Goal: Task Accomplishment & Management: Manage account settings

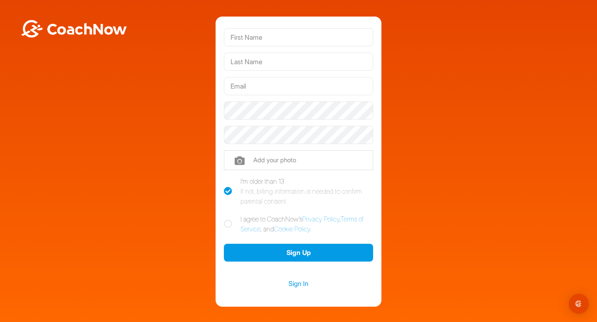
click at [228, 223] on icon at bounding box center [228, 224] width 8 height 8
click at [228, 220] on input "I agree to CoachNow's Privacy Policy , Terms of Service , and Cookie Policy ." at bounding box center [226, 216] width 5 height 5
checkbox input "true"
click at [290, 38] on input "text" at bounding box center [298, 37] width 149 height 18
type input "Tate"
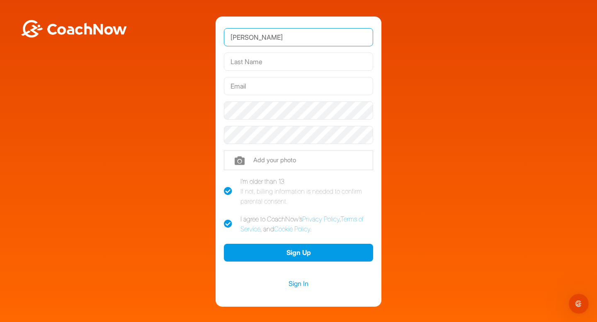
type input "Pecknold"
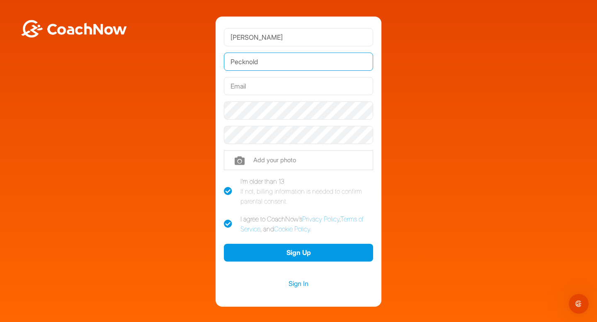
type input "tatepecknold@gmail.com"
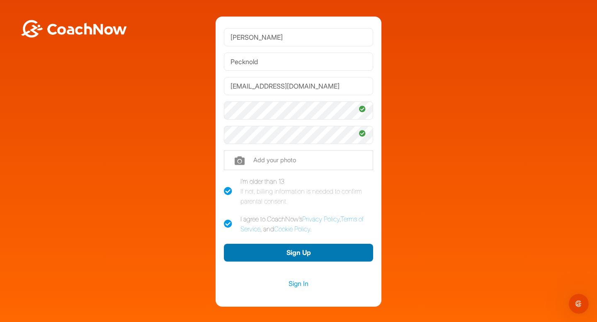
click at [285, 245] on button "Sign Up" at bounding box center [298, 253] width 149 height 18
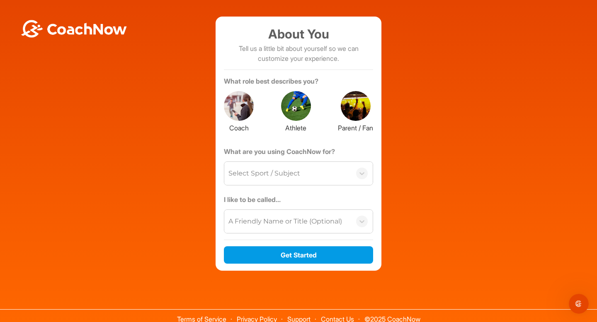
click at [242, 102] on div at bounding box center [239, 106] width 30 height 30
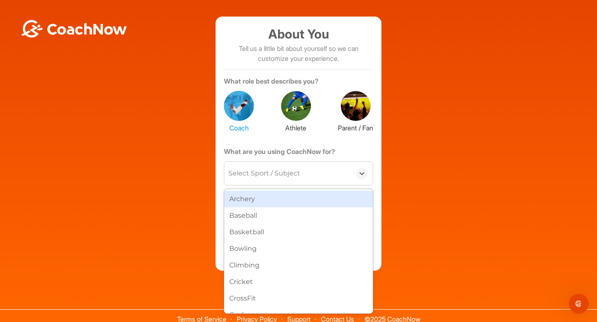
click at [309, 170] on div "Select Sport / Subject" at bounding box center [287, 173] width 127 height 23
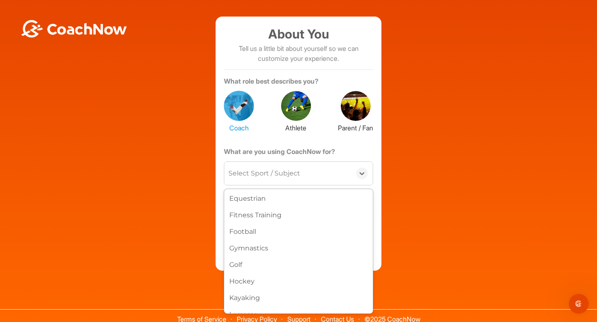
scroll to position [200, 0]
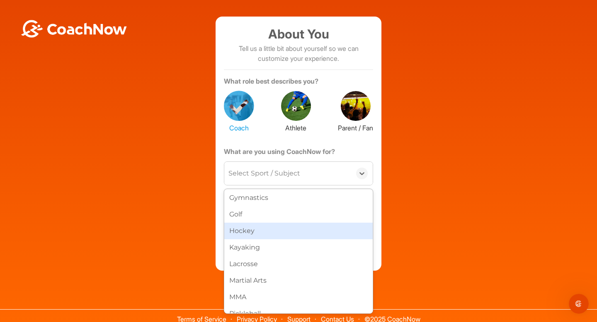
click at [292, 233] on div "Hockey" at bounding box center [298, 231] width 148 height 17
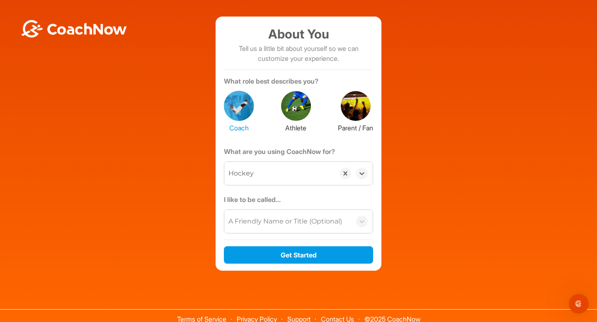
click at [292, 220] on div "A Friendly Name or Title (Optional)" at bounding box center [285, 222] width 114 height 10
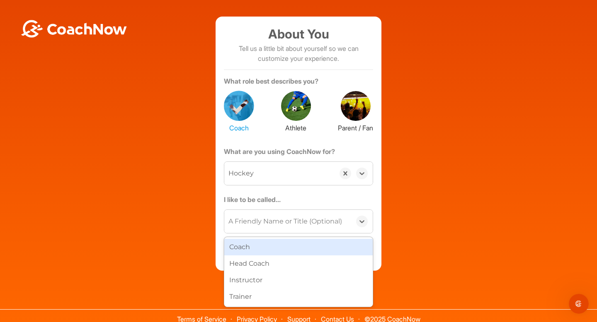
click at [292, 251] on div "Coach" at bounding box center [298, 247] width 148 height 17
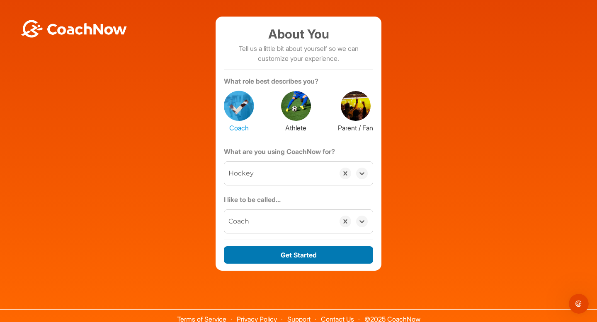
click at [292, 251] on button "Get Started" at bounding box center [298, 255] width 149 height 18
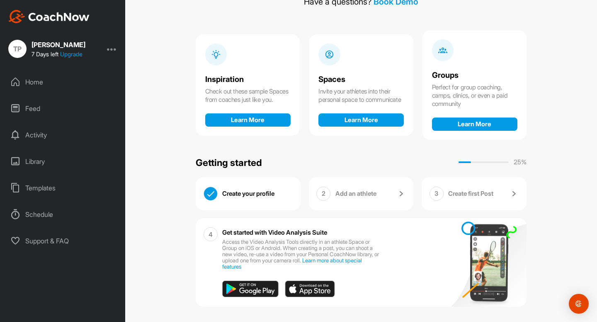
scroll to position [61, 0]
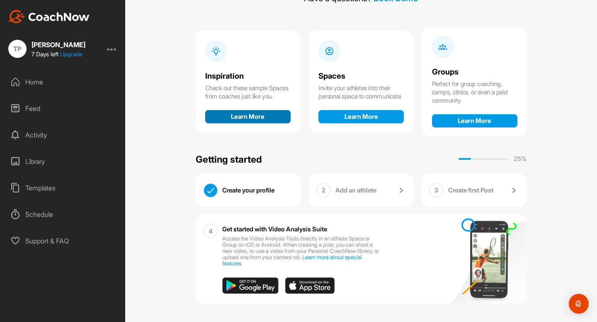
click at [264, 117] on button "Learn More" at bounding box center [247, 116] width 85 height 13
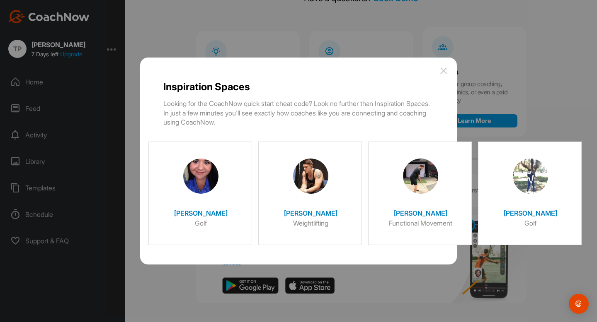
click at [444, 73] on img at bounding box center [443, 71] width 10 height 10
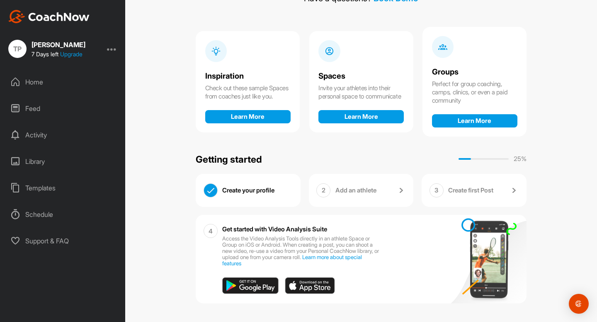
click at [113, 49] on div at bounding box center [112, 49] width 10 height 10
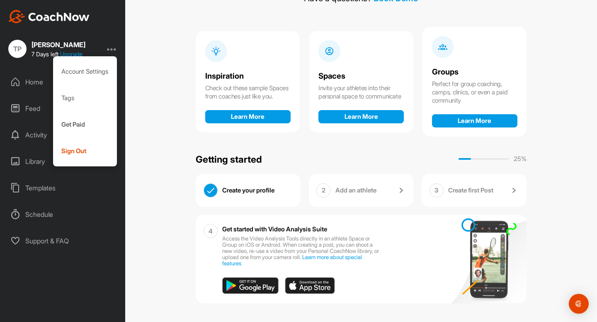
click at [113, 49] on div at bounding box center [112, 49] width 10 height 10
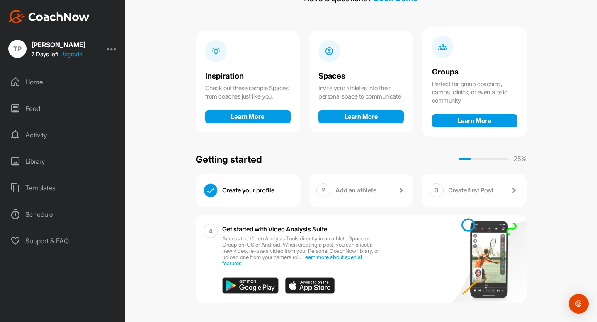
click at [34, 82] on div "Home" at bounding box center [63, 82] width 117 height 21
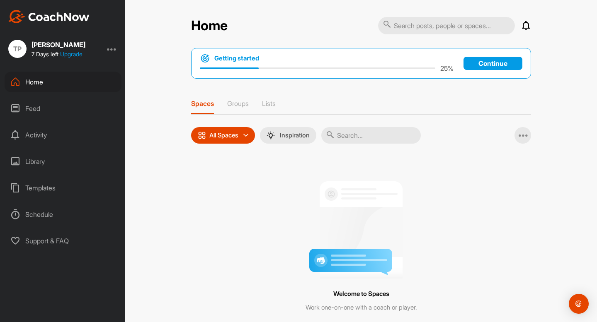
click at [27, 109] on div "Feed" at bounding box center [63, 108] width 117 height 21
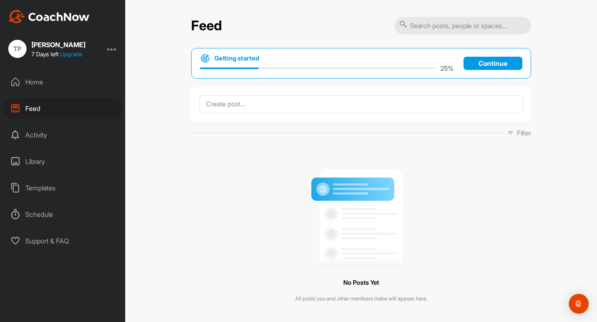
click at [31, 128] on div "Activity" at bounding box center [63, 135] width 117 height 21
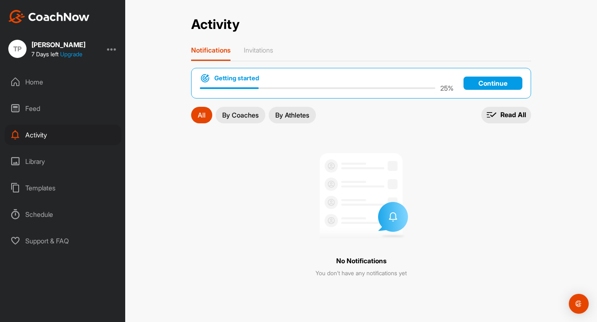
click at [230, 112] on p "By Coaches" at bounding box center [240, 115] width 36 height 7
click at [33, 161] on div "Library" at bounding box center [63, 161] width 117 height 21
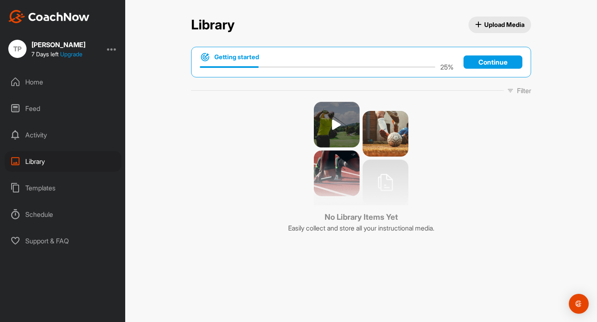
click at [40, 185] on div "Templates" at bounding box center [63, 188] width 117 height 21
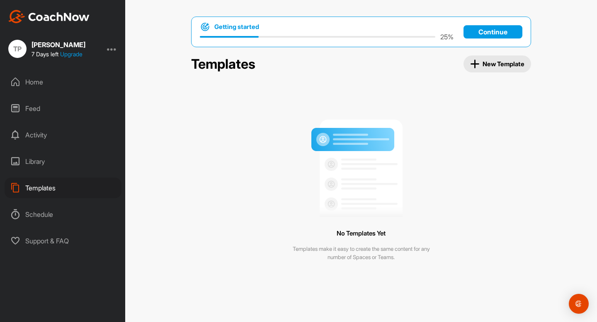
click at [478, 28] on p "Continue" at bounding box center [492, 31] width 59 height 13
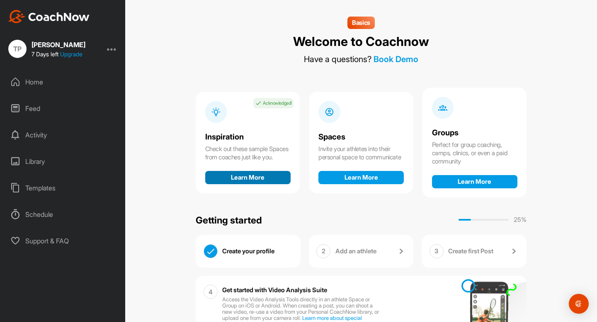
click at [251, 183] on button "Learn More" at bounding box center [247, 177] width 85 height 13
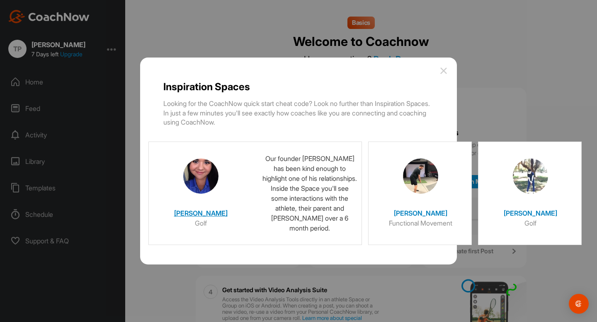
click at [213, 215] on h4 "Christina" at bounding box center [200, 211] width 83 height 14
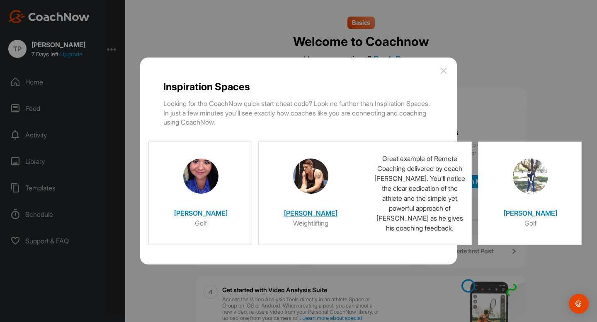
click at [313, 215] on h4 "Nate" at bounding box center [310, 211] width 83 height 14
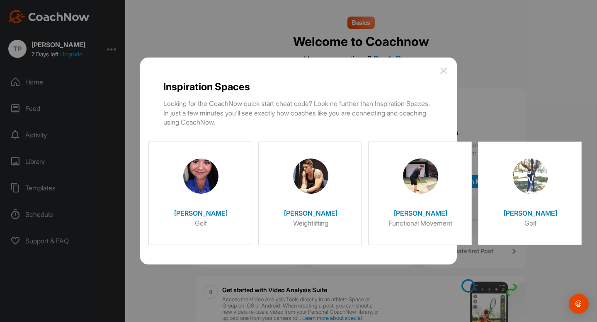
click at [440, 74] on img at bounding box center [443, 71] width 10 height 10
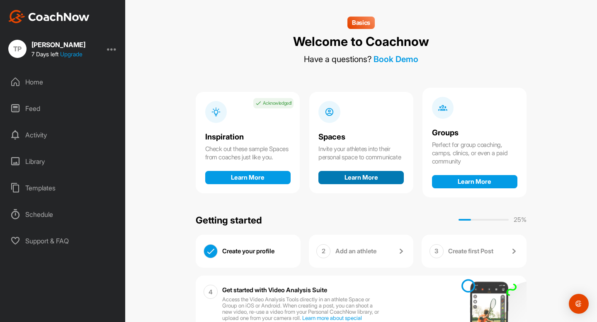
click at [367, 181] on button "Learn More" at bounding box center [360, 177] width 85 height 13
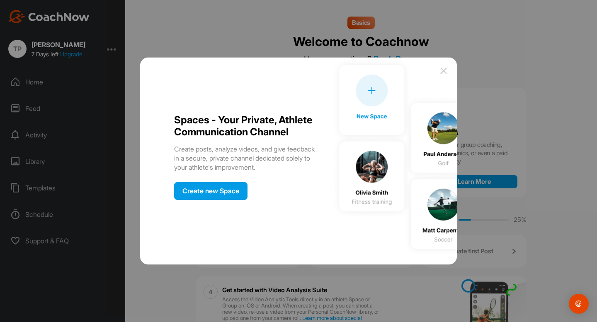
click at [442, 69] on img at bounding box center [443, 71] width 10 height 10
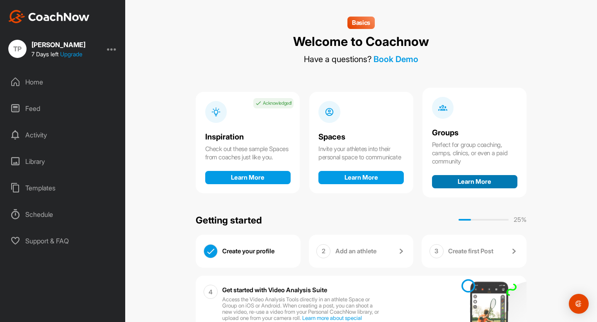
click at [470, 184] on button "Learn More" at bounding box center [474, 181] width 85 height 13
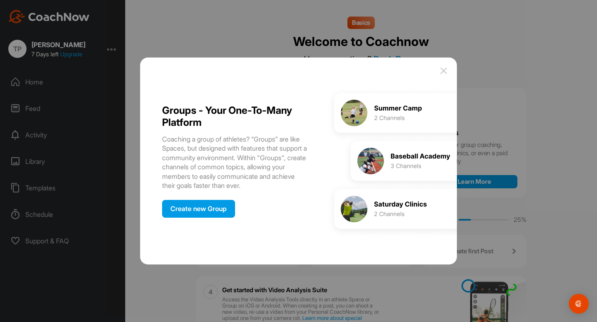
click at [444, 67] on img at bounding box center [443, 71] width 10 height 10
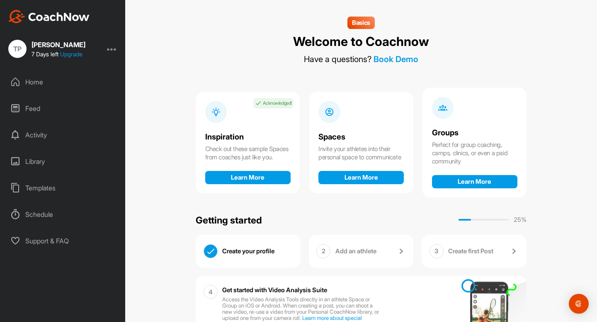
scroll to position [61, 0]
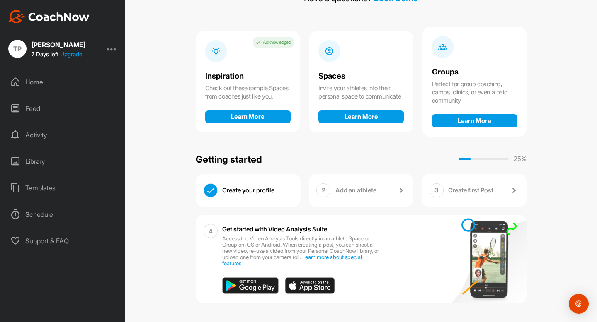
click at [367, 186] on p "Add an athlete" at bounding box center [355, 190] width 41 height 8
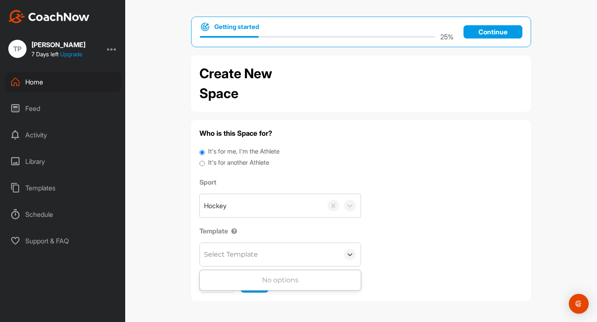
click at [302, 254] on div "Select Template" at bounding box center [269, 254] width 139 height 23
click at [307, 282] on div "No options" at bounding box center [280, 280] width 161 height 17
click at [434, 231] on div "Sport Hockey Template Select Template" at bounding box center [360, 221] width 323 height 89
click at [60, 104] on div "Feed" at bounding box center [63, 108] width 117 height 21
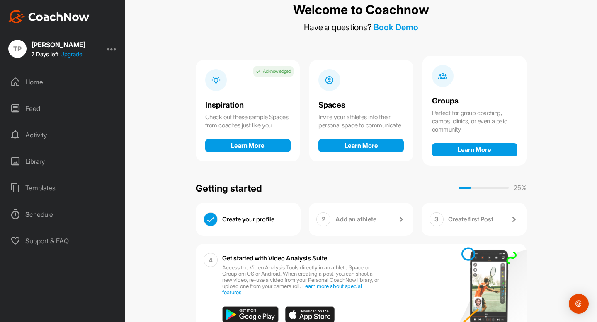
scroll to position [22, 0]
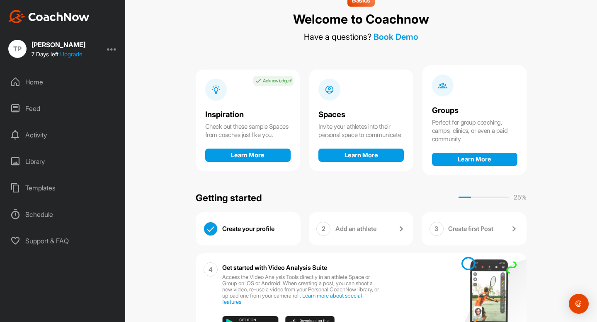
click at [378, 218] on div "2 Add an athlete" at bounding box center [361, 229] width 105 height 33
click at [442, 222] on div "3 Create first Post" at bounding box center [473, 229] width 105 height 33
click at [502, 229] on link "Create first Post" at bounding box center [483, 229] width 70 height 14
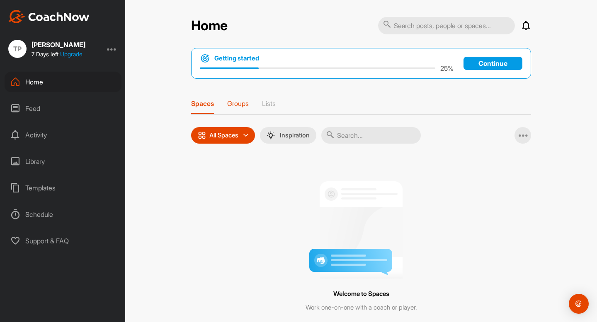
click at [247, 100] on p "Groups" at bounding box center [238, 103] width 22 height 8
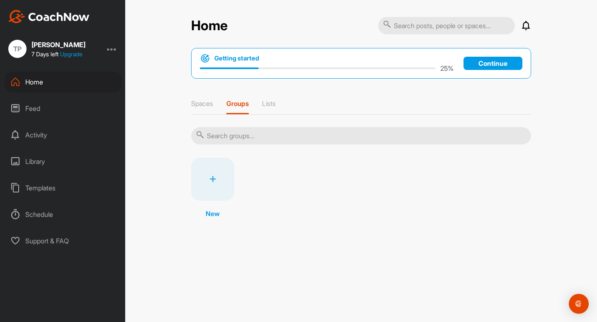
click at [278, 104] on div "Spaces Groups Lists" at bounding box center [361, 106] width 340 height 15
click at [263, 107] on div "Spaces Groups Lists" at bounding box center [361, 106] width 340 height 15
click at [19, 84] on icon at bounding box center [15, 82] width 10 height 10
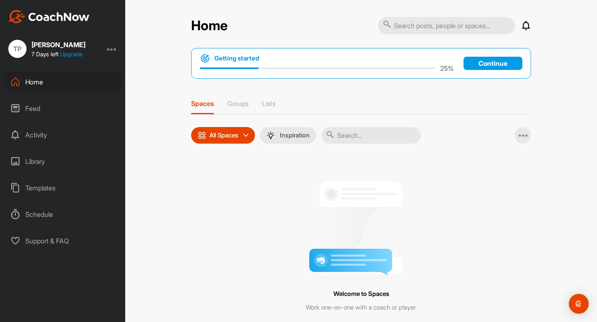
click at [28, 112] on div "Feed" at bounding box center [63, 108] width 117 height 21
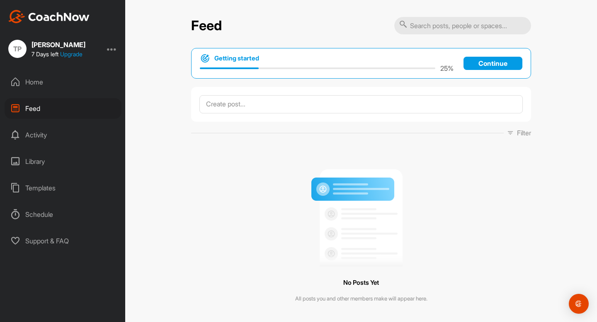
click at [66, 12] on img at bounding box center [48, 16] width 81 height 13
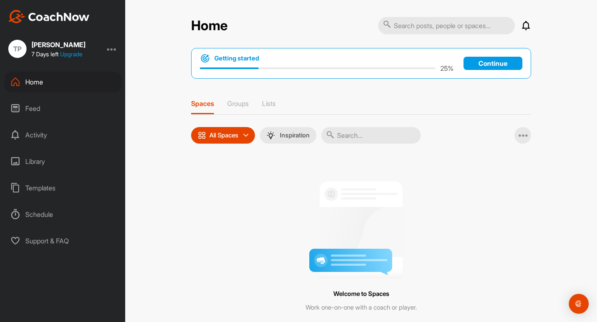
click at [62, 12] on img at bounding box center [48, 16] width 81 height 13
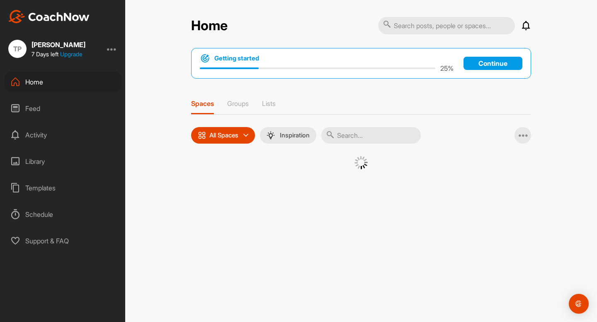
click at [62, 12] on img at bounding box center [48, 16] width 81 height 13
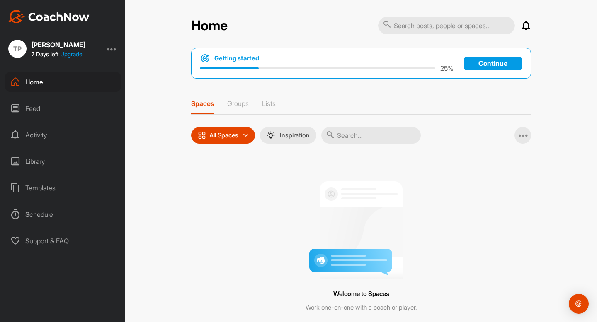
click at [65, 47] on div "[PERSON_NAME]" at bounding box center [58, 44] width 54 height 7
click at [115, 48] on div at bounding box center [112, 49] width 10 height 10
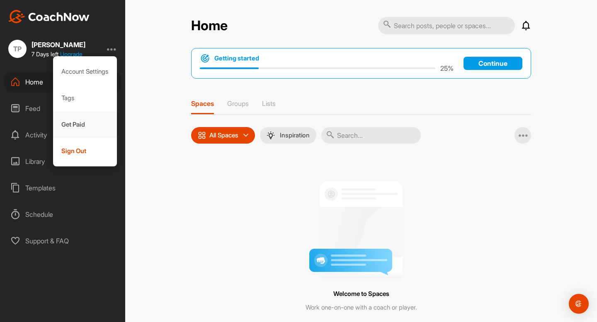
click at [91, 113] on div "Get Paid" at bounding box center [85, 124] width 64 height 27
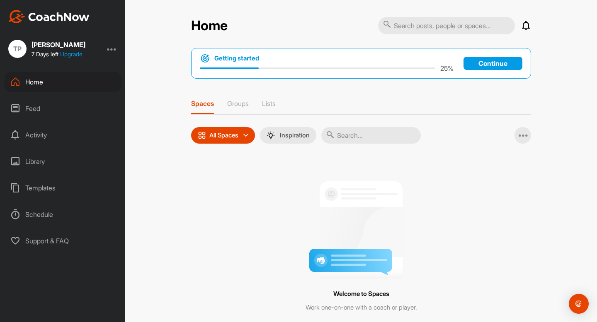
click at [43, 43] on div "[PERSON_NAME]" at bounding box center [58, 44] width 54 height 7
click at [68, 17] on img at bounding box center [48, 16] width 81 height 13
click at [30, 78] on div "Home" at bounding box center [63, 82] width 117 height 21
click at [236, 137] on p "All Spaces" at bounding box center [223, 135] width 29 height 7
click at [241, 106] on p "Groups" at bounding box center [238, 103] width 22 height 8
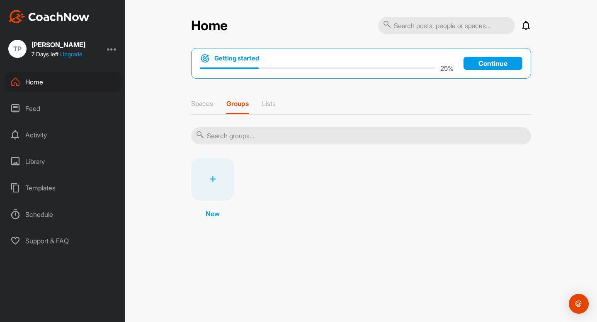
click at [222, 173] on div at bounding box center [212, 179] width 43 height 43
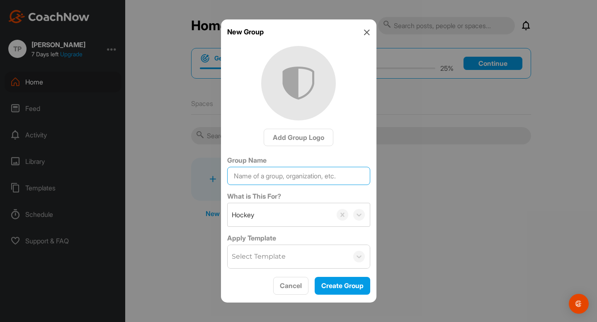
click at [281, 179] on input "Group Name" at bounding box center [298, 176] width 143 height 18
click at [365, 31] on icon at bounding box center [366, 32] width 7 height 7
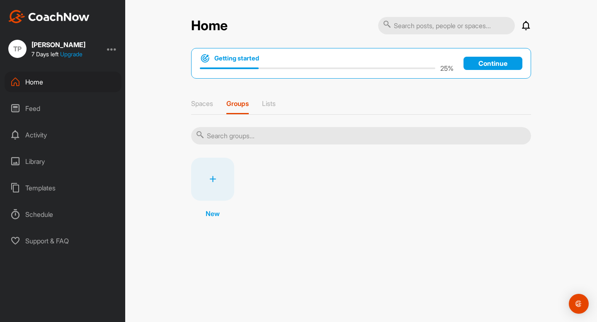
click at [41, 49] on div "Tate Pecknold 7 Days left Upgrade" at bounding box center [58, 49] width 54 height 17
click at [114, 49] on div at bounding box center [112, 49] width 10 height 10
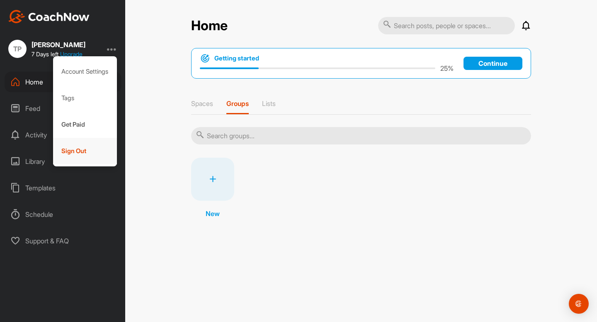
click at [89, 153] on div "Sign Out" at bounding box center [85, 151] width 64 height 27
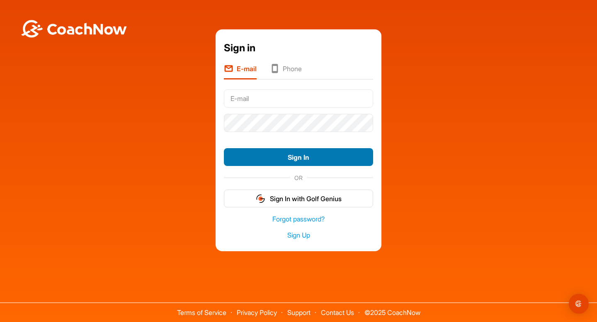
type input "tatepecknold@gmail.com"
click at [297, 157] on button "Sign In" at bounding box center [298, 157] width 149 height 18
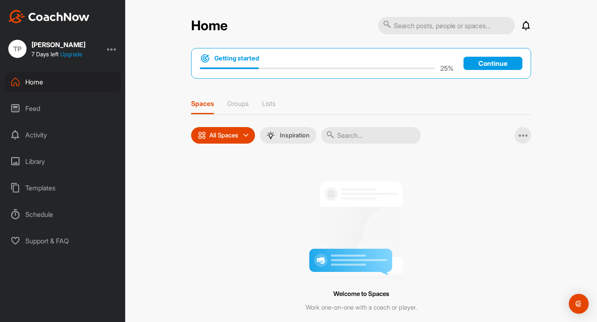
click at [58, 217] on div "Schedule" at bounding box center [63, 214] width 117 height 21
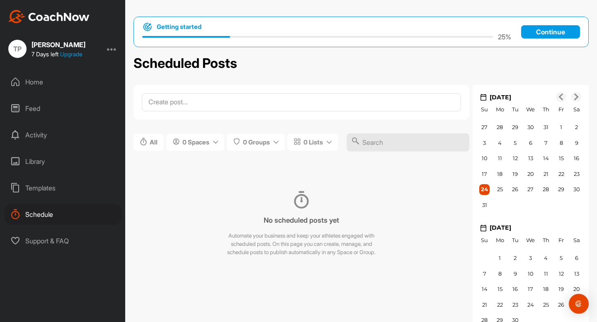
click at [40, 251] on div "[PERSON_NAME] Pecknold 7 Days left Upgrade Home Feed Activity Library Templates…" at bounding box center [62, 161] width 125 height 322
click at [39, 235] on div "Support & FAQ" at bounding box center [63, 241] width 117 height 21
click at [68, 55] on link "Upgrade" at bounding box center [71, 54] width 22 height 7
click at [46, 128] on div "Activity" at bounding box center [63, 135] width 117 height 21
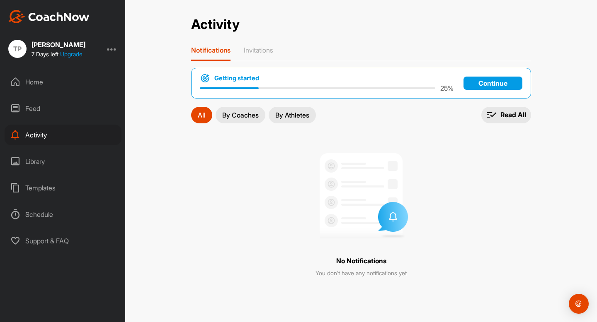
click at [501, 82] on p "Continue" at bounding box center [492, 83] width 59 height 13
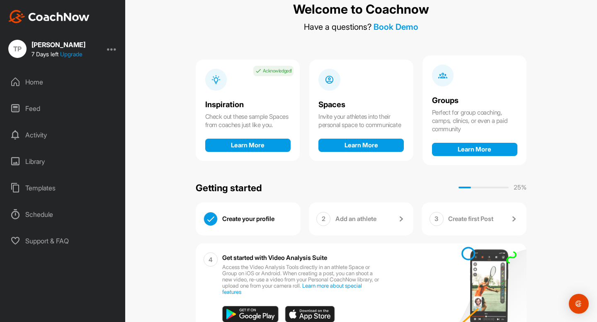
scroll to position [61, 0]
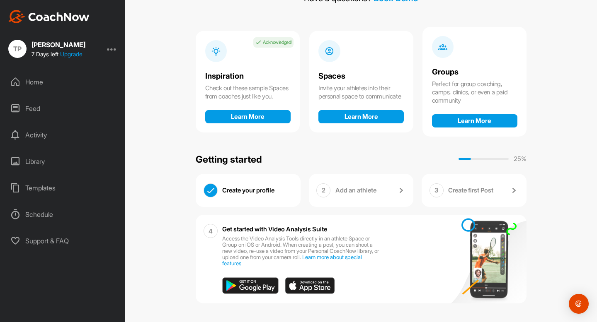
click at [244, 192] on div "Create your profile" at bounding box center [257, 191] width 70 height 14
click at [390, 185] on link "Add an athlete" at bounding box center [370, 191] width 70 height 14
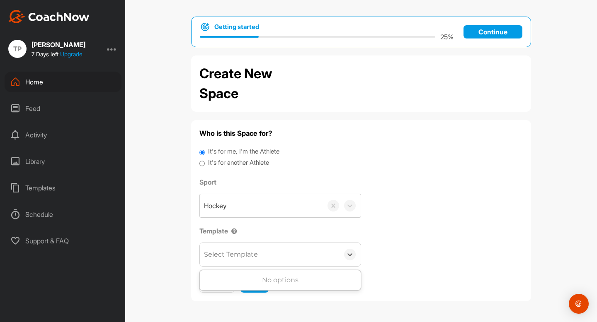
click at [277, 259] on div "Select Template" at bounding box center [269, 254] width 139 height 23
click at [290, 260] on div "Select Template" at bounding box center [269, 254] width 139 height 23
click at [350, 254] on icon at bounding box center [349, 255] width 8 height 8
